Goal: Use online tool/utility: Utilize a website feature to perform a specific function

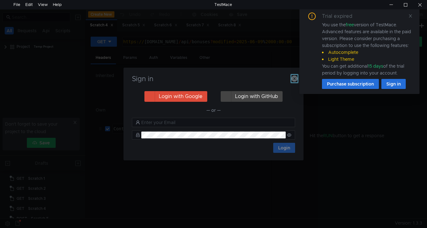
click at [295, 77] on icon "button" at bounding box center [295, 78] width 6 height 6
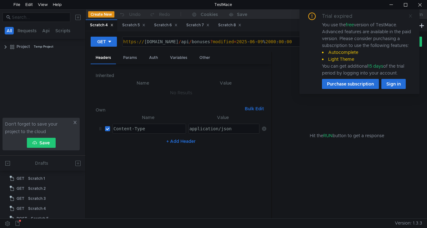
click at [409, 15] on icon at bounding box center [411, 16] width 4 height 4
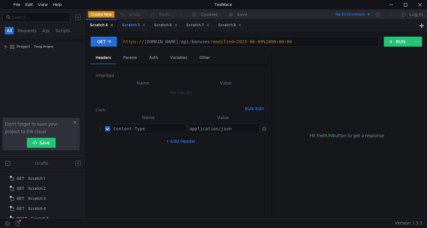
click at [134, 24] on div "Scratch 5" at bounding box center [133, 25] width 23 height 7
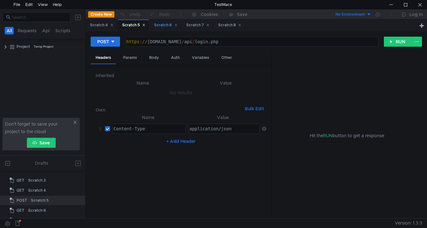
click at [164, 25] on div "Scratch 6" at bounding box center [165, 25] width 23 height 7
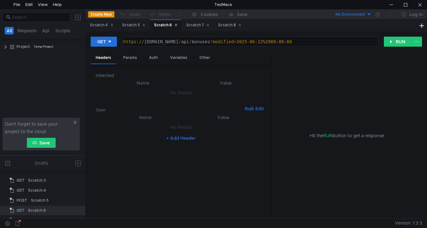
scroll to position [28, 0]
click at [201, 26] on div "Scratch 7" at bounding box center [197, 25] width 23 height 7
click at [232, 25] on div "Scratch 8" at bounding box center [229, 25] width 23 height 7
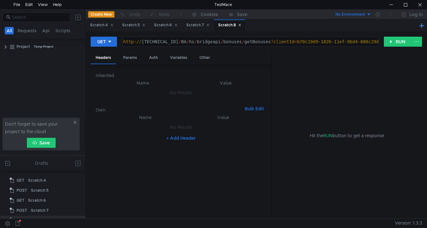
click at [423, 25] on button at bounding box center [422, 26] width 8 height 8
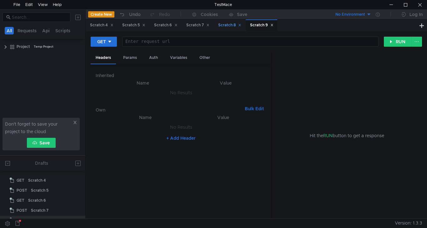
click at [235, 25] on div "Scratch 8" at bounding box center [229, 25] width 23 height 7
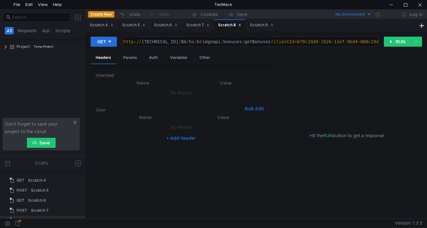
type textarea "http://10.10.0.5/BA/hs/bridgeapi/bonuses/getBonuses?clientId=b70c19d9-1826-11ef…"
click at [128, 42] on div "http:// 10.10.0.5 / BA / hs / bridgeapi / bonuses / getBonuses ? clientId = b70…" at bounding box center [251, 46] width 258 height 15
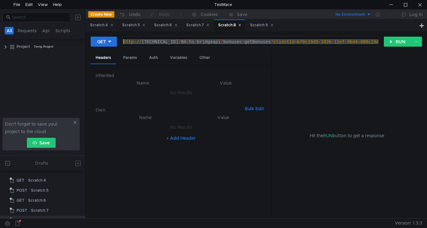
click at [128, 42] on div "http:// 10.10.0.5 / BA / hs / bridgeapi / bonuses / getBonuses ? clientId = b70…" at bounding box center [251, 46] width 258 height 15
click at [260, 23] on div "Scratch 9" at bounding box center [261, 25] width 23 height 7
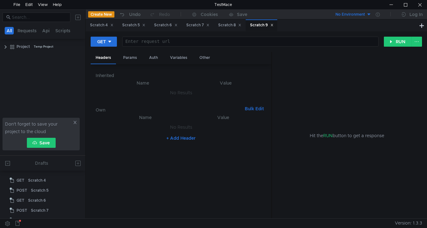
scroll to position [46, 0]
click at [145, 44] on div at bounding box center [250, 46] width 256 height 15
paste textarea "[URL][TECHNICAL_ID]"
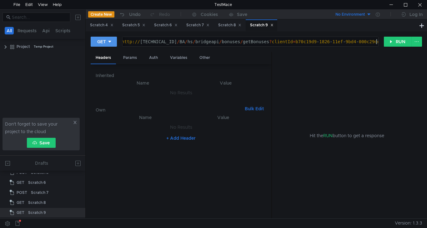
click at [106, 43] on div "GET" at bounding box center [101, 41] width 9 height 7
click at [103, 62] on li "POST" at bounding box center [104, 65] width 27 height 10
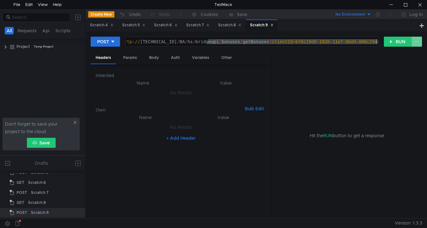
drag, startPoint x: 212, startPoint y: 42, endPoint x: 418, endPoint y: 43, distance: 206.5
click at [418, 43] on div "POST http://10.10.0.5/BA/hs/bridgeapi/bonuses/getBonuses?clientId=b70c19d9-1826…" at bounding box center [257, 44] width 332 height 16
paste textarea "partners/postPartner"
type textarea "[URL][TECHNICAL_ID]"
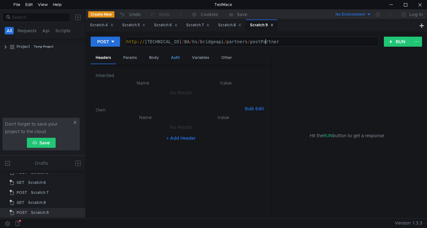
click at [181, 58] on div "Auth" at bounding box center [175, 58] width 19 height 12
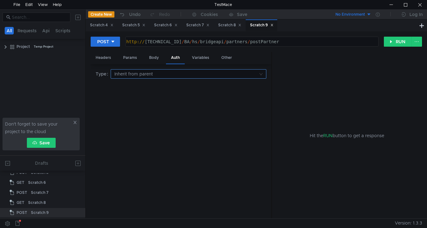
click at [247, 75] on input at bounding box center [187, 73] width 144 height 9
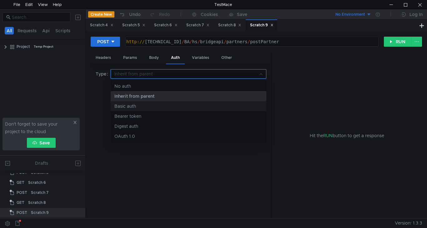
click at [138, 106] on div "Basic auth" at bounding box center [189, 106] width 148 height 7
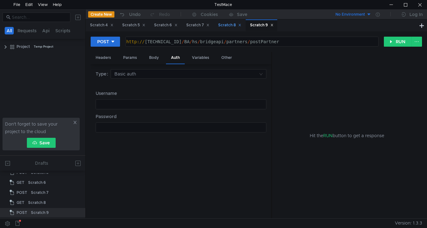
click at [230, 26] on div "Scratch 8" at bounding box center [229, 25] width 23 height 7
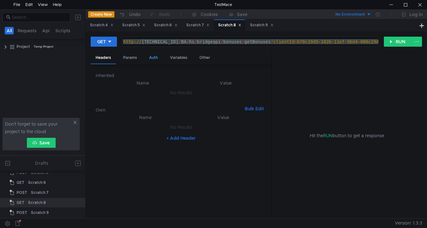
click at [157, 58] on div "Auth" at bounding box center [153, 58] width 19 height 12
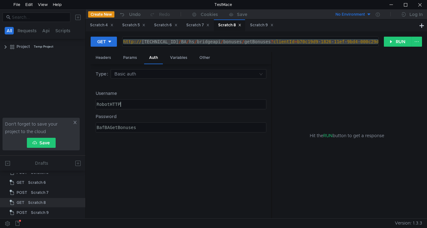
type textarea "RobotHTTP"
drag, startPoint x: 128, startPoint y: 103, endPoint x: 66, endPoint y: 108, distance: 62.2
click at [66, 108] on as-split "All Requests Api Scripts Project Temp Project Don't forget to save your project…" at bounding box center [213, 113] width 427 height 209
click at [263, 26] on div "Scratch 9" at bounding box center [261, 25] width 23 height 7
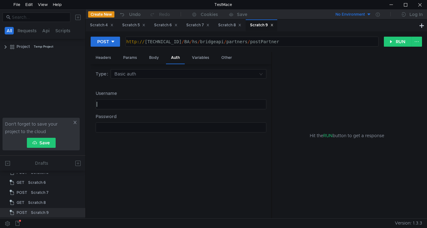
click at [129, 101] on div at bounding box center [181, 103] width 170 height 9
paste textarea "RobotHTTP"
type textarea "RobotHTTP"
drag, startPoint x: 226, startPoint y: 25, endPoint x: 219, endPoint y: 36, distance: 12.9
click at [226, 25] on div "Scratch 8" at bounding box center [229, 25] width 23 height 7
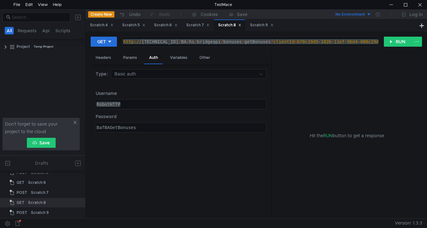
type textarea "BafBAGetBonuses"
drag, startPoint x: 139, startPoint y: 128, endPoint x: 25, endPoint y: 129, distance: 113.6
click at [25, 129] on as-split "All Requests Api Scripts Project Temp Project Don't forget to save your project…" at bounding box center [213, 113] width 427 height 209
click at [262, 25] on div "Scratch 9" at bounding box center [261, 25] width 23 height 7
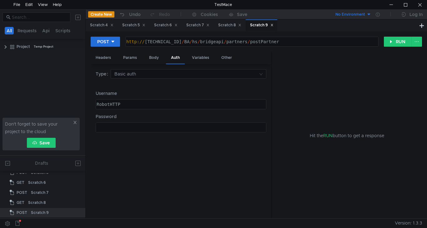
click at [120, 130] on div at bounding box center [180, 132] width 170 height 15
paste textarea "BafBAGetBonuses"
type textarea "BafBAGetBonuses"
click at [157, 58] on div "Body" at bounding box center [154, 58] width 20 height 12
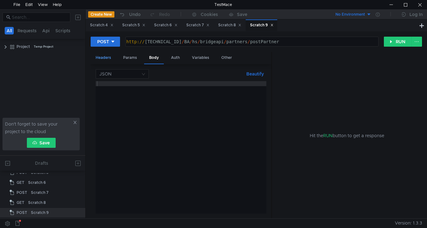
click at [106, 58] on div "Headers" at bounding box center [103, 58] width 25 height 12
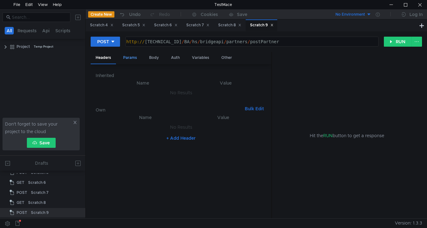
click at [128, 59] on div "Params" at bounding box center [130, 58] width 24 height 12
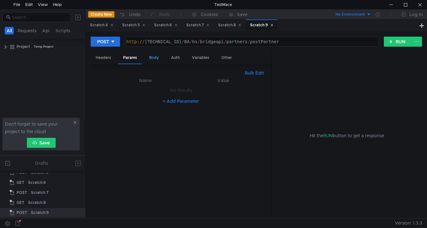
click at [155, 58] on div "Body" at bounding box center [154, 58] width 20 height 12
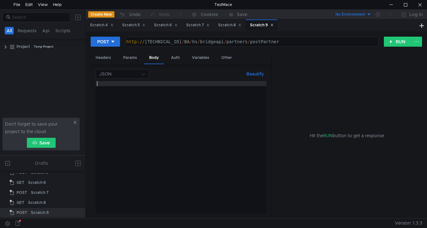
click at [104, 84] on div at bounding box center [181, 152] width 171 height 142
paste textarea "}"
type textarea "}"
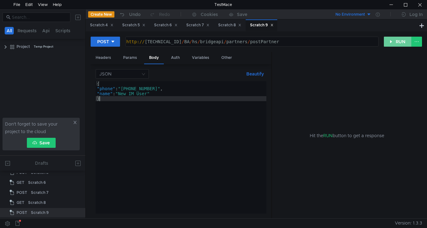
click at [398, 46] on button "RUN" at bounding box center [398, 42] width 28 height 10
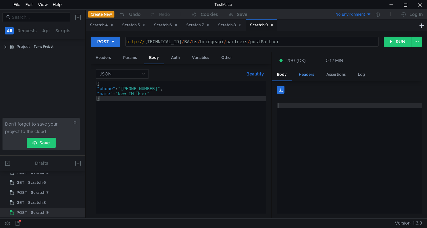
click at [306, 74] on div "Headers" at bounding box center [306, 75] width 25 height 12
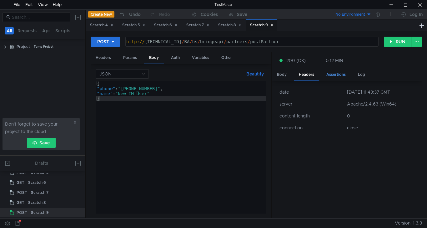
click at [333, 74] on div "Assertions" at bounding box center [336, 75] width 29 height 12
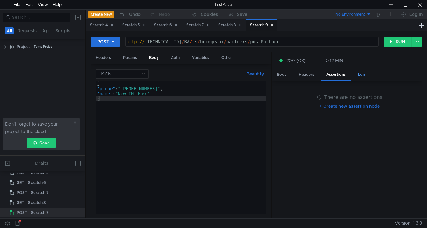
click at [355, 74] on div "Log" at bounding box center [361, 75] width 17 height 12
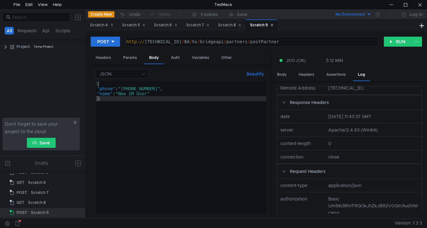
scroll to position [0, 0]
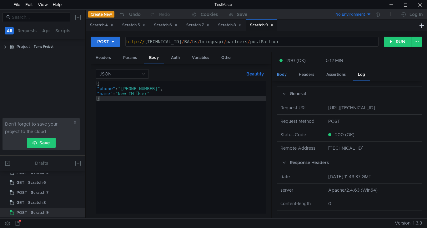
click at [286, 75] on div "Body" at bounding box center [282, 75] width 20 height 12
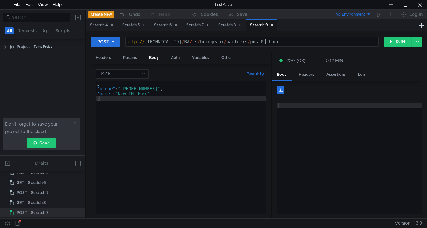
click at [269, 43] on div "http:// 10.10.0.5 / BA / hs / bridgeapi / partners / postPartner" at bounding box center [251, 46] width 253 height 15
click at [396, 41] on button "RUN" at bounding box center [398, 42] width 28 height 10
click at [280, 43] on div "http:// 10.10.0.5 / BA / hs / bridgeapi / partners / postPartners" at bounding box center [251, 46] width 253 height 15
type textarea "[URL][TECHNICAL_ID]"
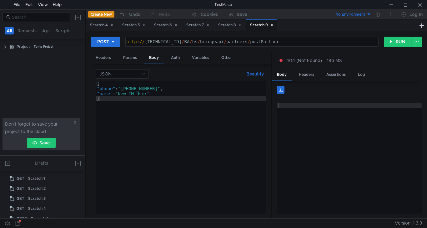
scroll to position [0, 10]
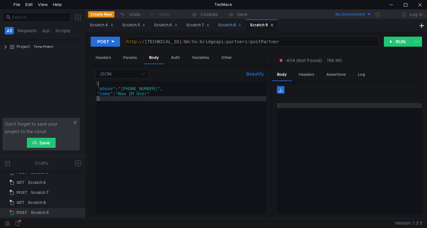
click at [229, 25] on div "Scratch 8" at bounding box center [229, 25] width 23 height 7
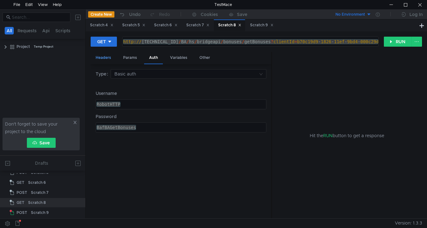
click at [101, 56] on div "Headers" at bounding box center [103, 58] width 25 height 12
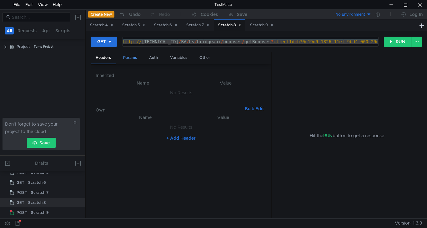
click at [134, 56] on div "Params" at bounding box center [130, 58] width 24 height 12
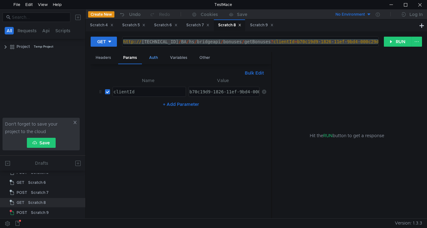
click at [155, 56] on div "Auth" at bounding box center [153, 58] width 19 height 12
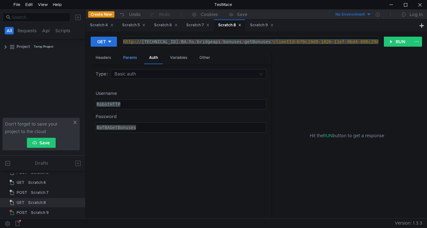
click at [135, 56] on div "Params" at bounding box center [130, 58] width 24 height 12
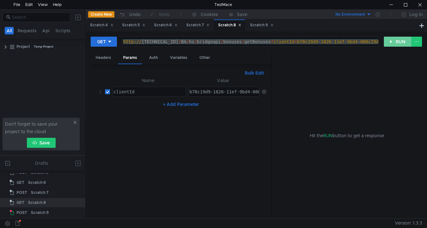
click at [400, 39] on button "RUN" at bounding box center [398, 42] width 28 height 10
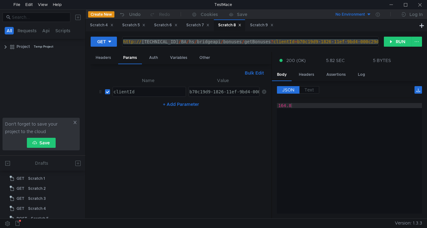
scroll to position [46, 0]
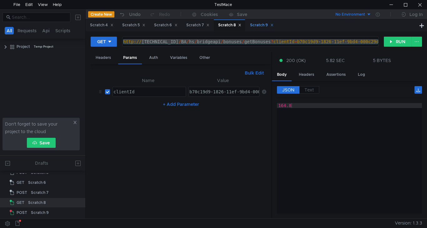
click at [262, 25] on div "Scratch 9" at bounding box center [261, 25] width 23 height 7
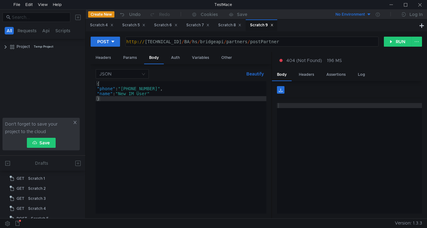
scroll to position [46, 0]
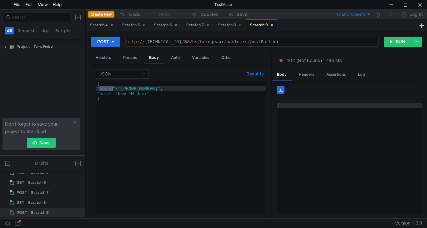
drag, startPoint x: 100, startPoint y: 88, endPoint x: 113, endPoint y: 88, distance: 12.8
click at [113, 88] on div "{ "phone" : "[PHONE_NUMBER]" , "name" : "New IM User" }" at bounding box center [181, 152] width 171 height 142
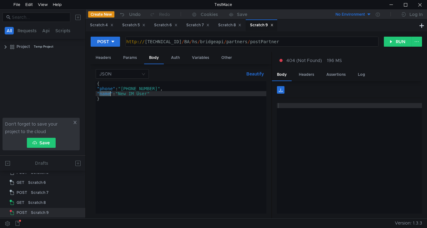
drag, startPoint x: 100, startPoint y: 93, endPoint x: 111, endPoint y: 94, distance: 11.0
click at [111, 94] on div "{ "phone" : "+380971234567" , "name" : "New IM User" }" at bounding box center [181, 152] width 171 height 142
type textarea ""name": "New IM User""
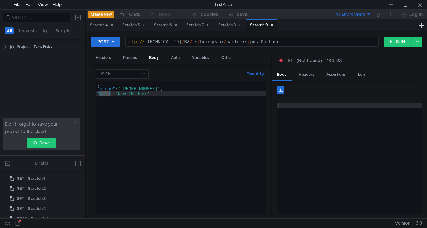
scroll to position [46, 0]
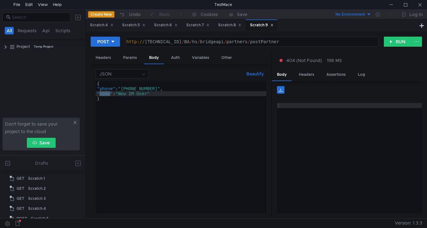
scroll to position [46, 0]
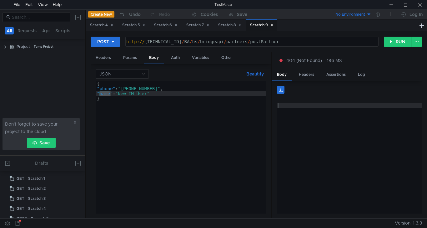
scroll to position [46, 0]
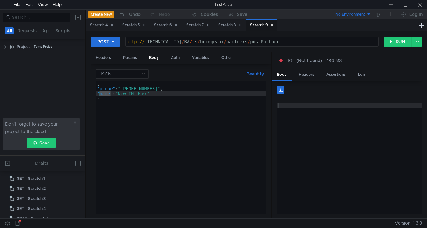
scroll to position [46, 0]
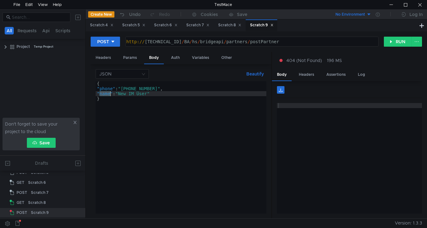
click at [159, 88] on div "{ "phone" : "+380971234567" , "name" : "New IM User" }" at bounding box center [181, 152] width 171 height 142
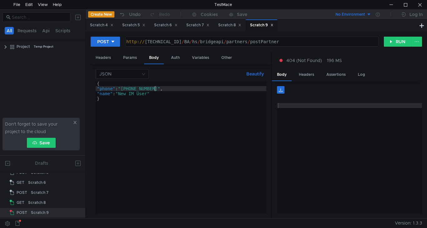
scroll to position [0, 4]
click at [165, 88] on div "{ "phone" : "+380683055810" , "name" : "New IM User" }" at bounding box center [181, 152] width 171 height 142
type textarea ""phone": "+380683055810","
click at [398, 40] on button "RUN" at bounding box center [398, 42] width 28 height 10
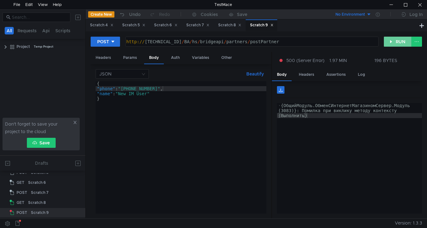
click at [400, 44] on button "RUN" at bounding box center [398, 42] width 28 height 10
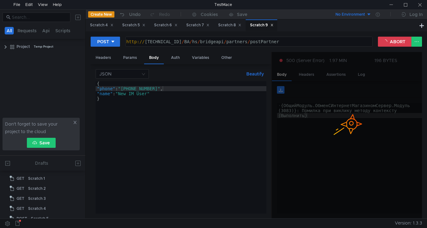
scroll to position [0, 4]
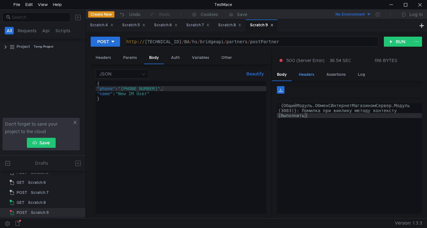
click at [307, 76] on div "Headers" at bounding box center [306, 75] width 25 height 12
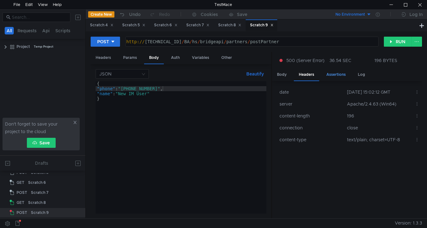
click at [333, 76] on div "Assertions" at bounding box center [336, 75] width 29 height 12
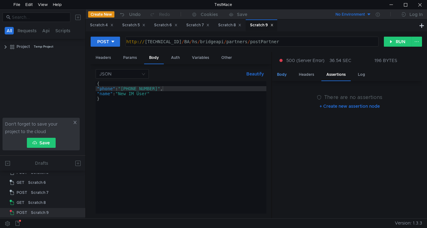
click at [286, 75] on div "Body" at bounding box center [282, 75] width 20 height 12
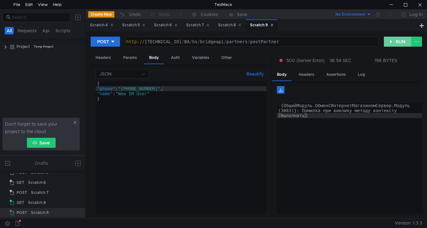
click at [392, 40] on button "RUN" at bounding box center [398, 42] width 28 height 10
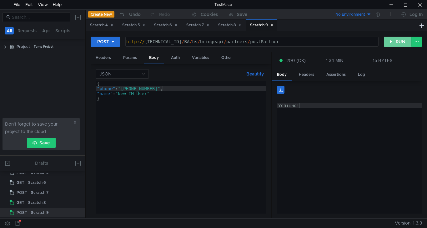
click at [401, 42] on button "RUN" at bounding box center [398, 42] width 28 height 10
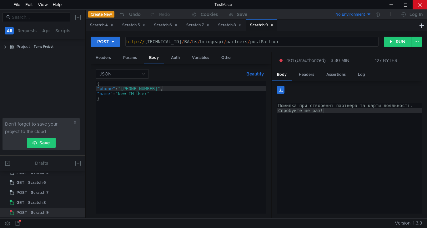
click at [422, 4] on div at bounding box center [420, 4] width 14 height 9
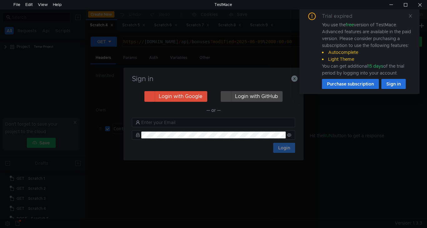
click at [413, 16] on icon at bounding box center [411, 16] width 4 height 4
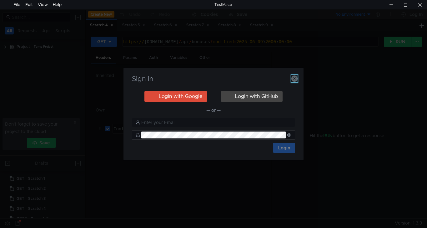
click at [296, 77] on icon "button" at bounding box center [295, 78] width 6 height 6
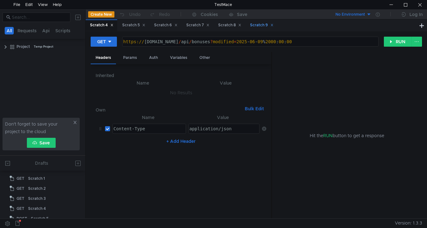
click at [259, 23] on div "Scratch 9" at bounding box center [261, 25] width 23 height 7
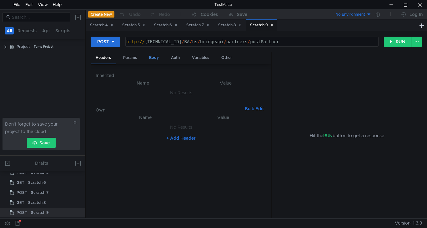
click at [157, 55] on div "Body" at bounding box center [154, 58] width 20 height 12
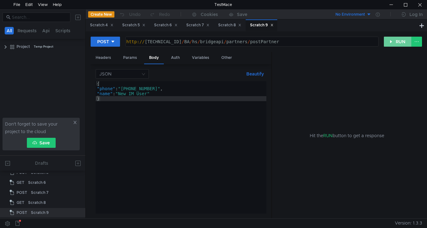
click at [406, 41] on button "RUN" at bounding box center [398, 42] width 28 height 10
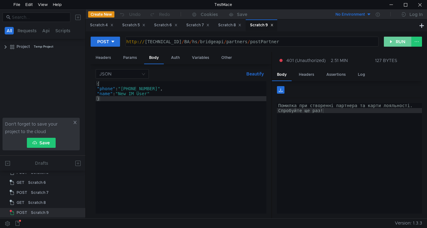
click at [393, 41] on button "RUN" at bounding box center [398, 42] width 28 height 10
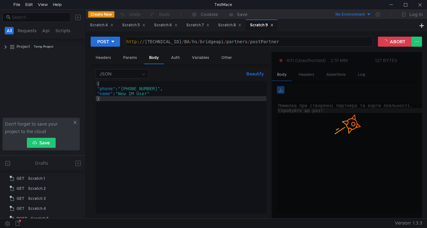
scroll to position [46, 0]
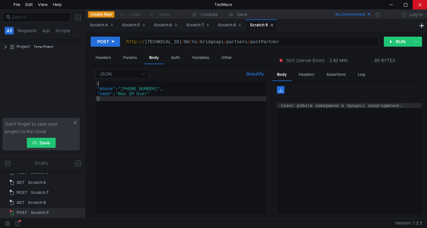
click at [424, 2] on div at bounding box center [420, 4] width 14 height 9
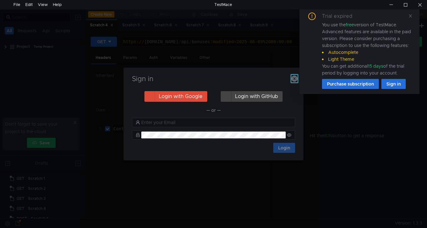
click at [296, 80] on icon "button" at bounding box center [295, 78] width 6 height 6
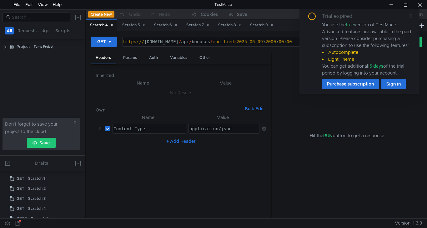
click at [412, 16] on icon at bounding box center [411, 16] width 4 height 4
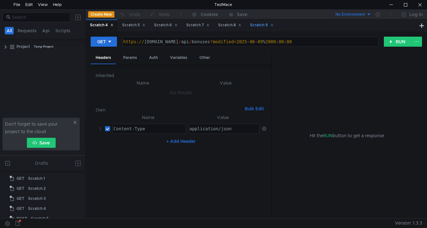
click at [258, 24] on div "Scratch 9" at bounding box center [261, 25] width 23 height 7
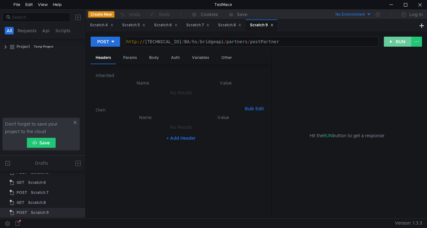
click at [400, 45] on button "RUN" at bounding box center [398, 42] width 28 height 10
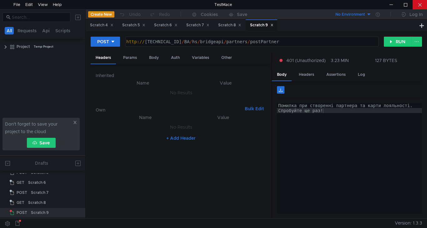
click at [425, 5] on div at bounding box center [420, 4] width 14 height 9
